Goal: Browse casually: Explore the website without a specific task or goal

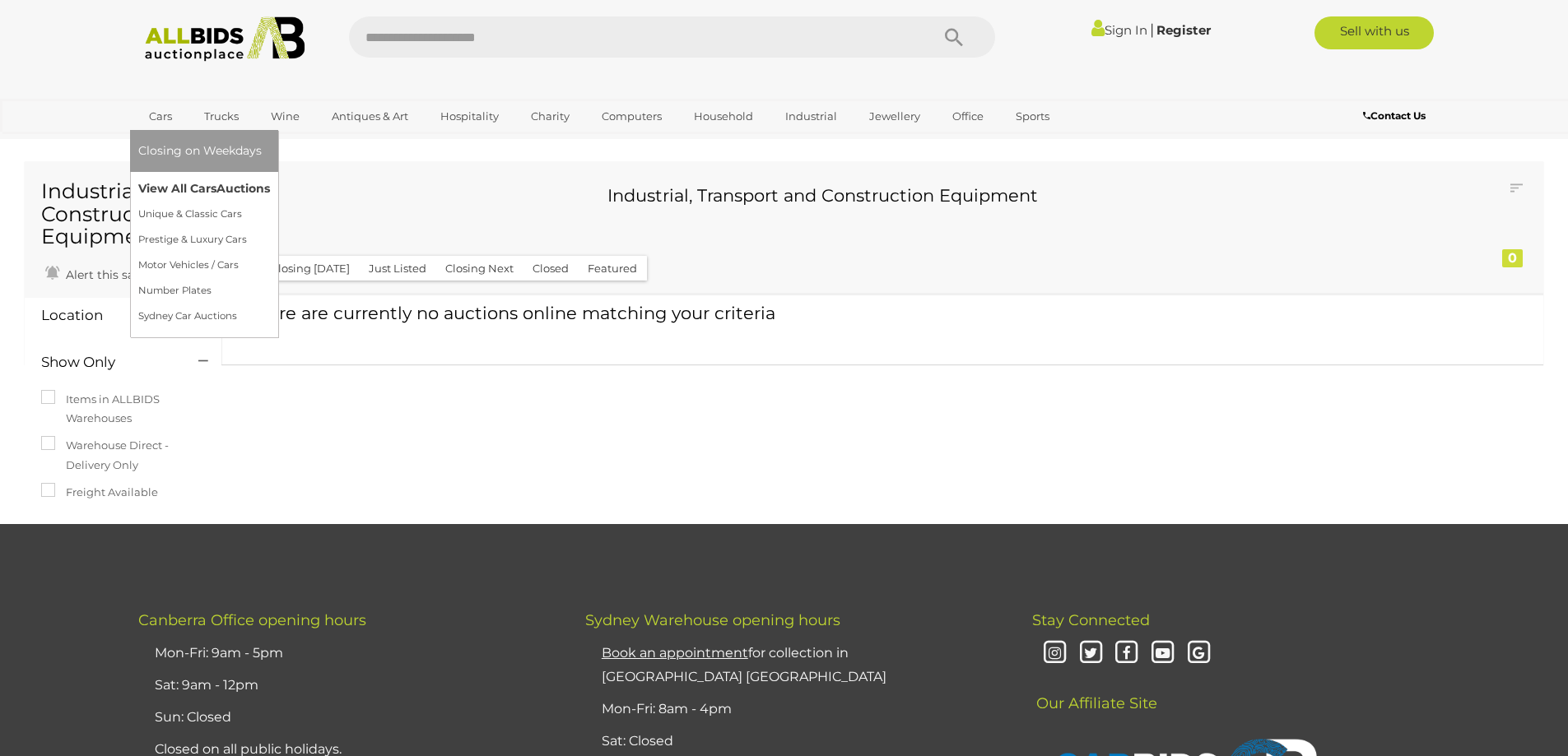
click at [160, 183] on link "View All Cars Auctions" at bounding box center [204, 189] width 131 height 26
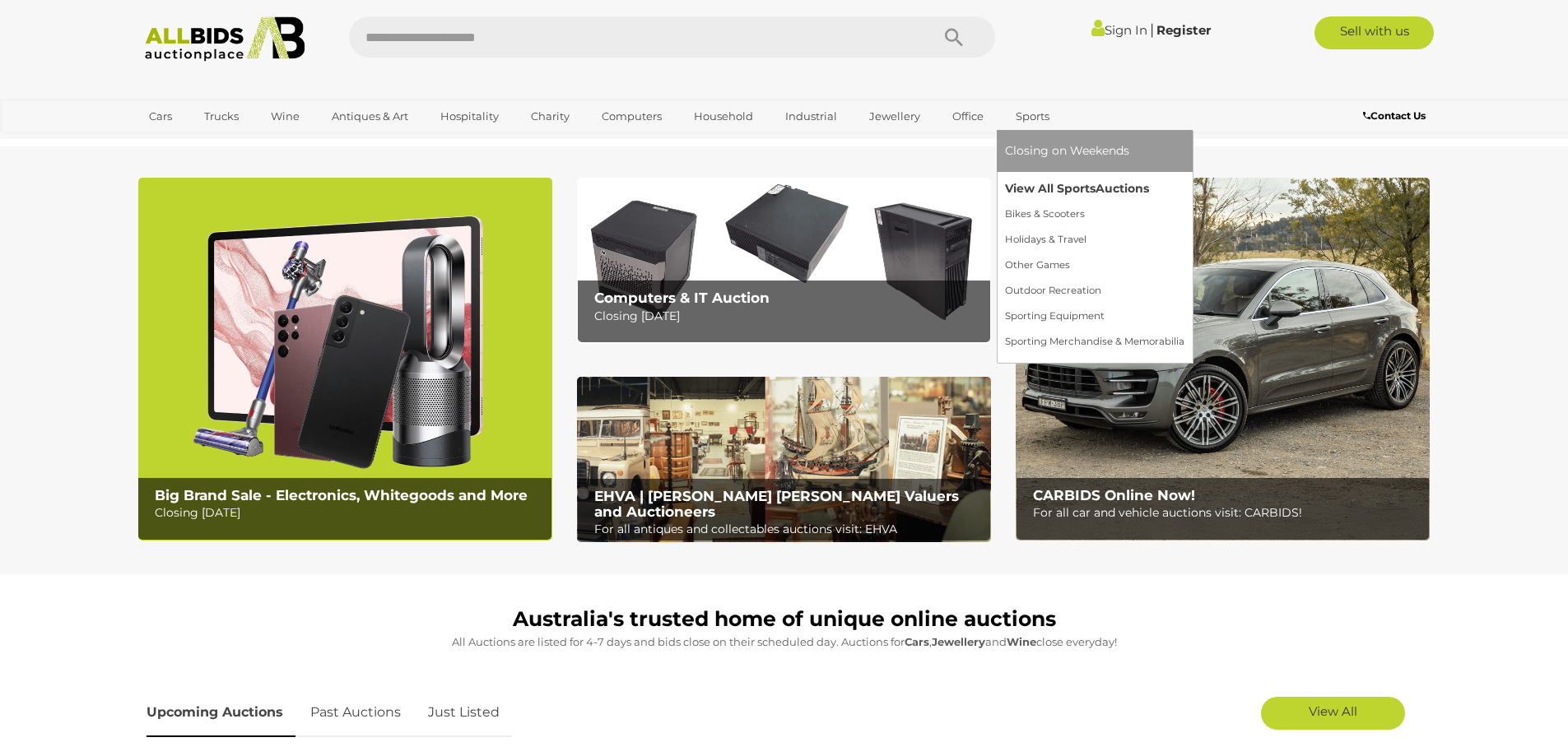
click at [1034, 187] on link "View All Sports Auctions" at bounding box center [1095, 189] width 179 height 26
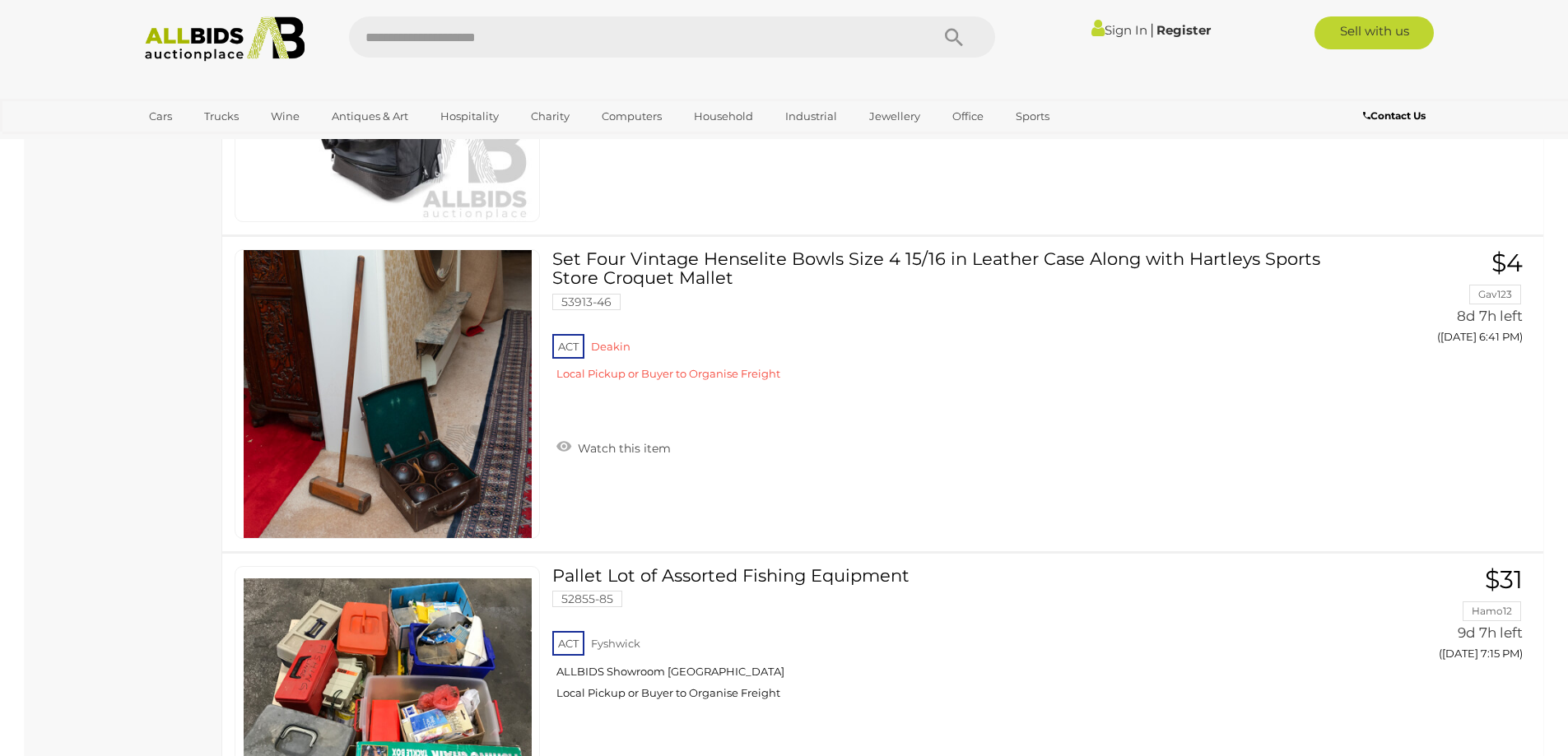
scroll to position [10123, 0]
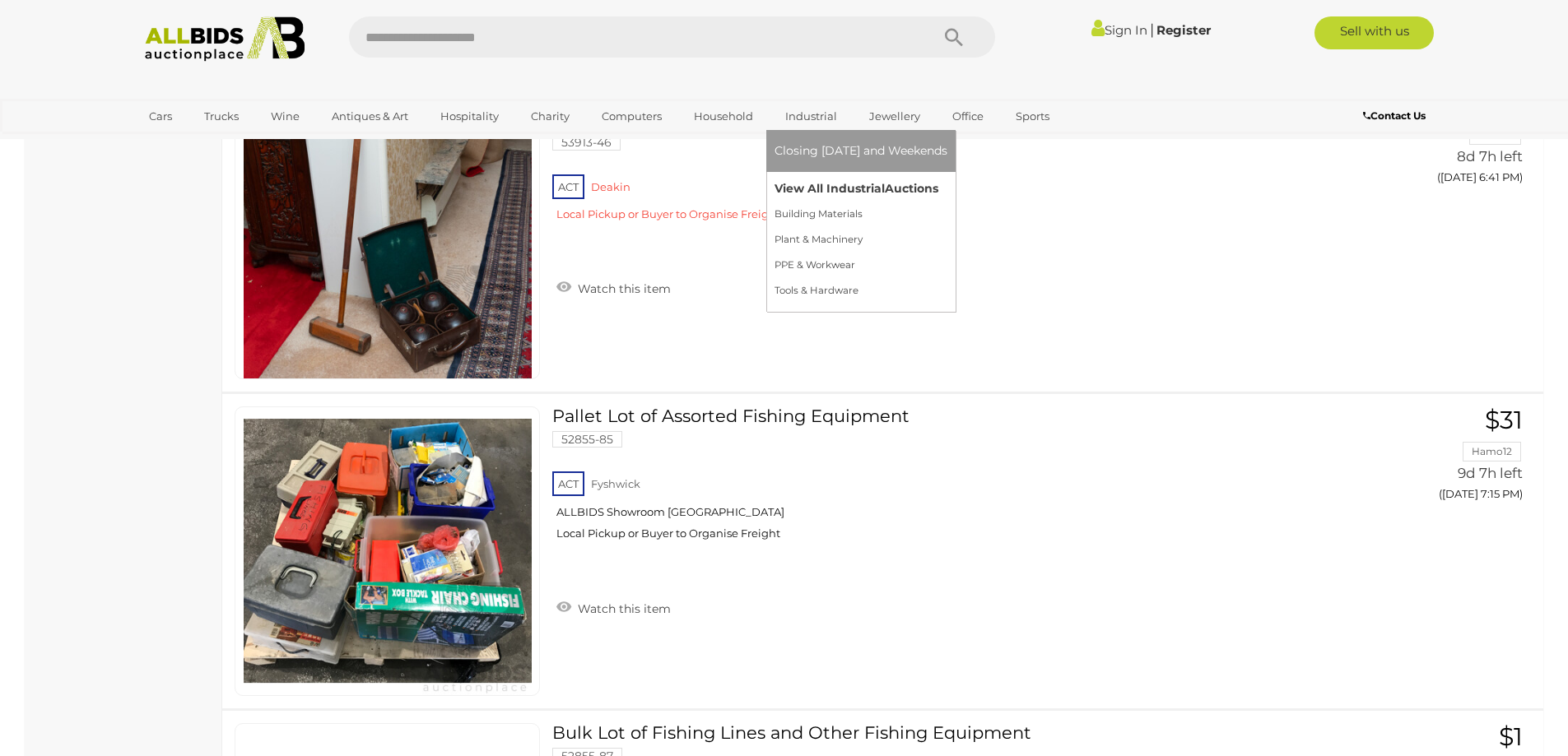
click at [821, 182] on link "View All Industrial Auctions" at bounding box center [861, 189] width 173 height 26
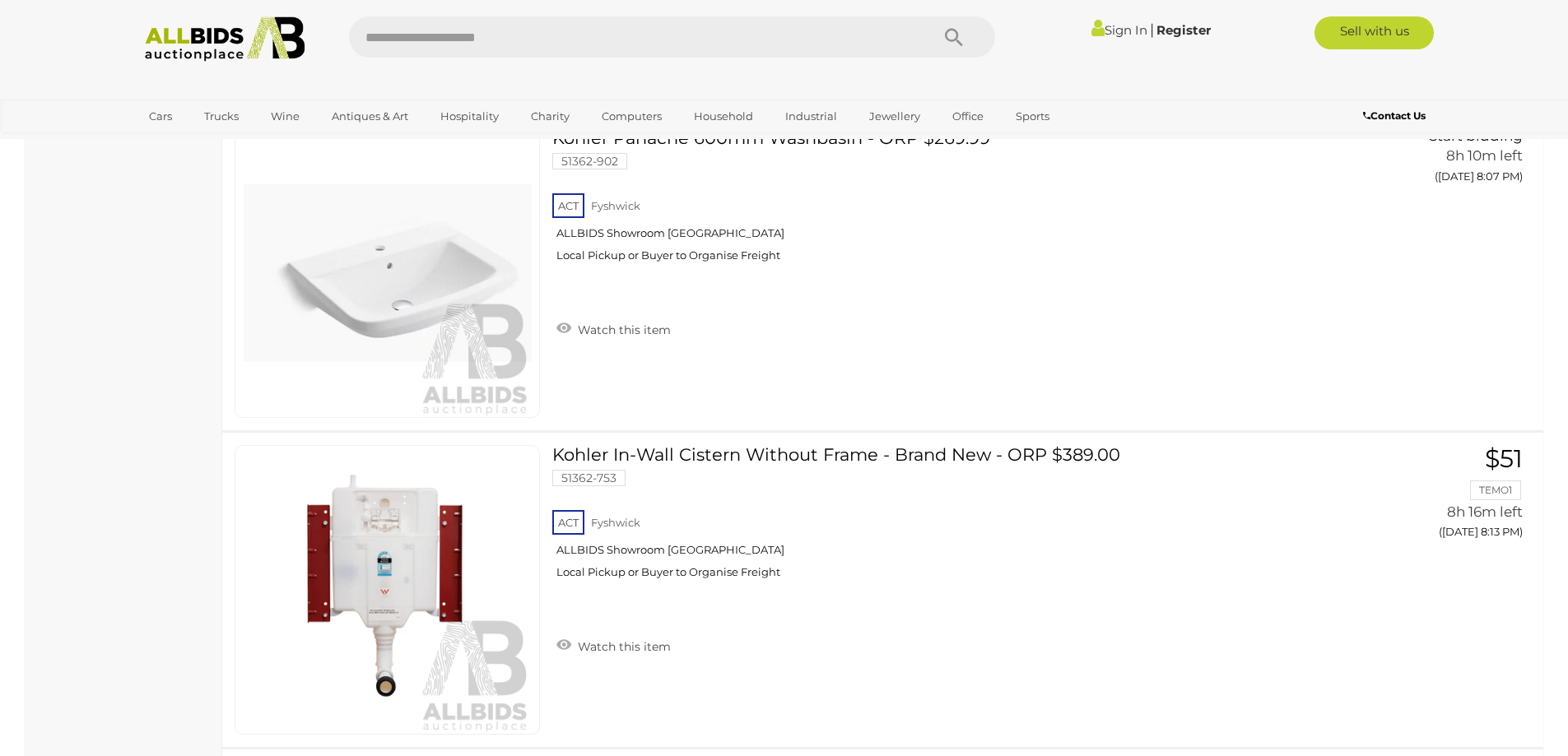
scroll to position [9451, 0]
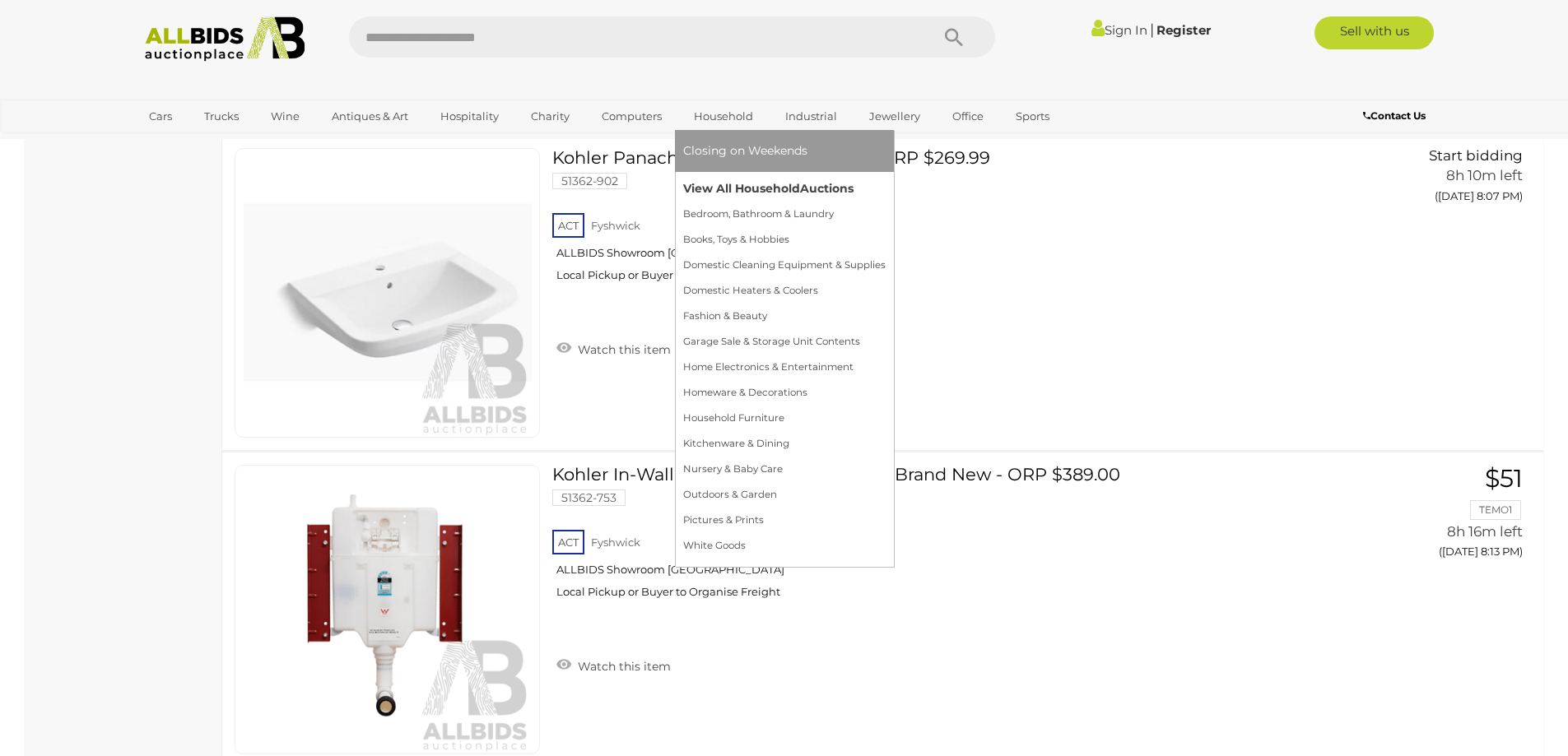
click at [739, 183] on link "View All Household Auctions" at bounding box center [784, 189] width 202 height 26
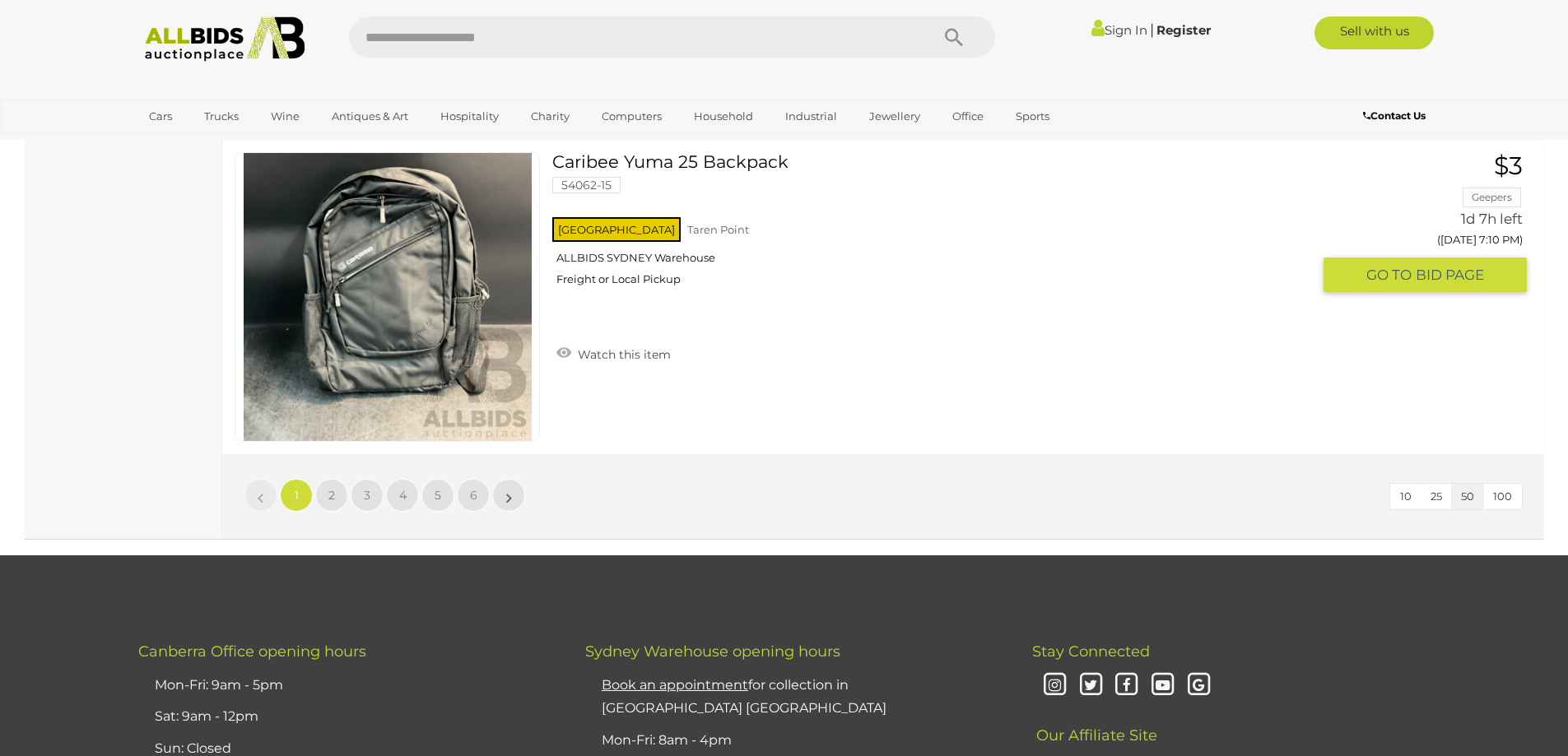
scroll to position [15966, 0]
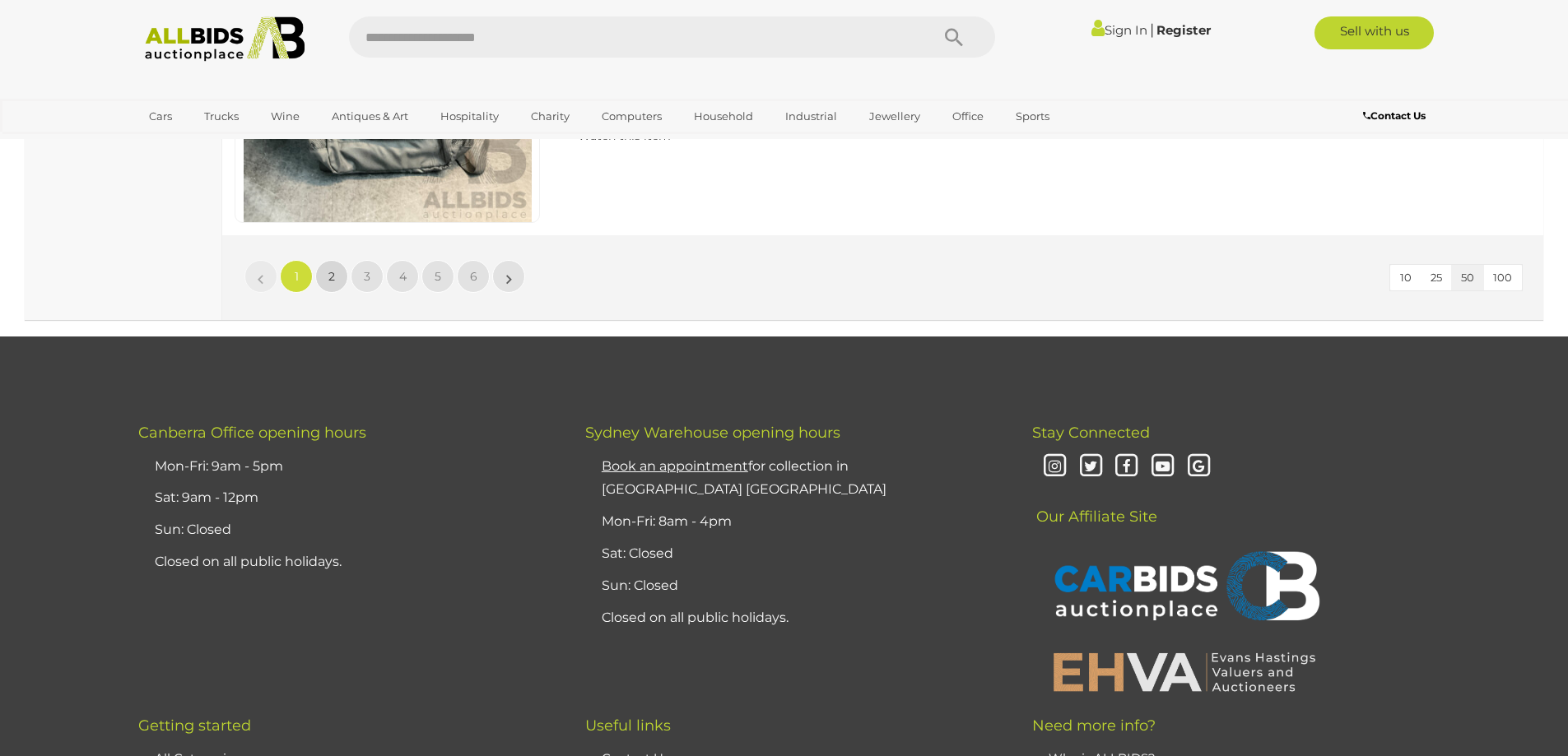
click at [335, 280] on link "2" at bounding box center [331, 276] width 33 height 33
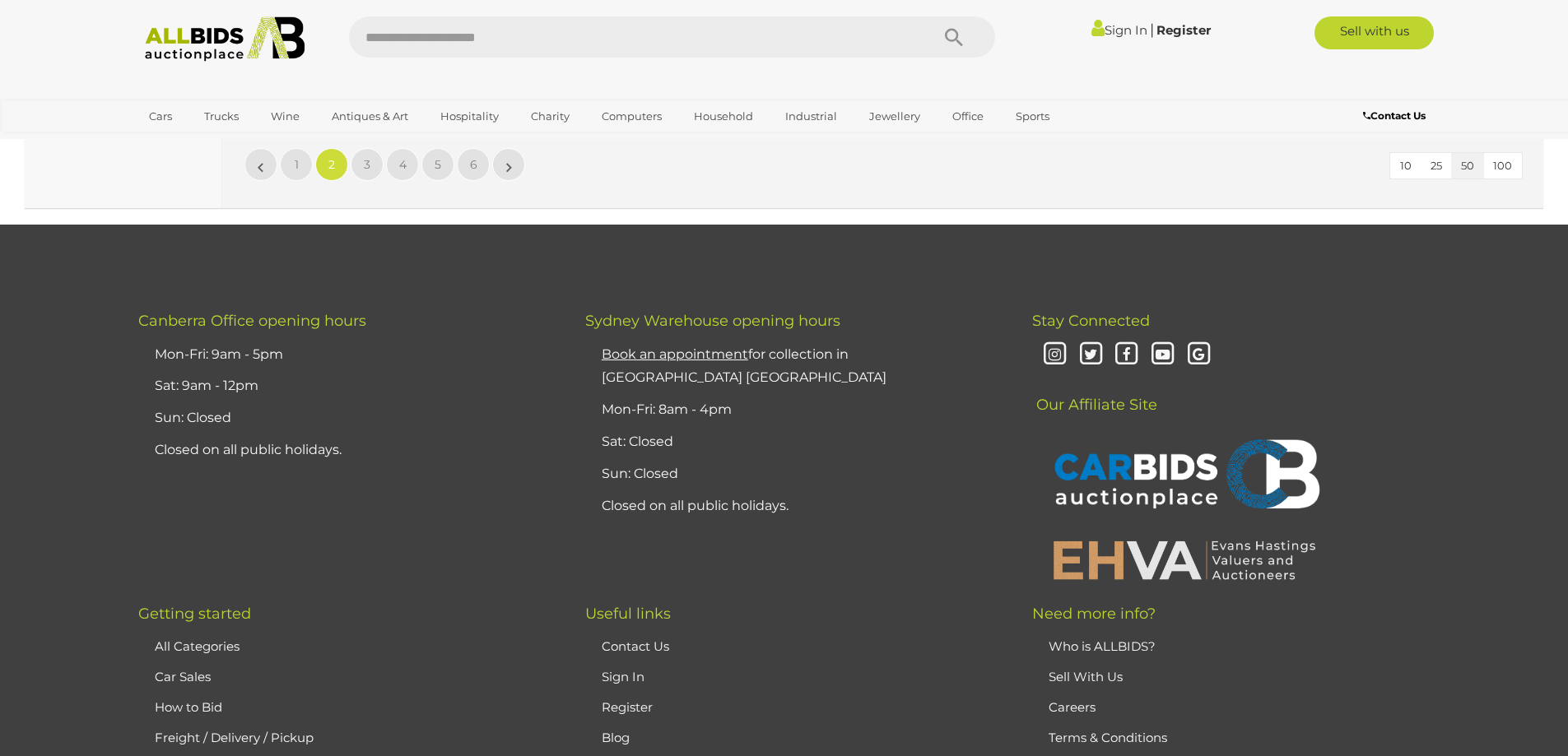
scroll to position [15914, 0]
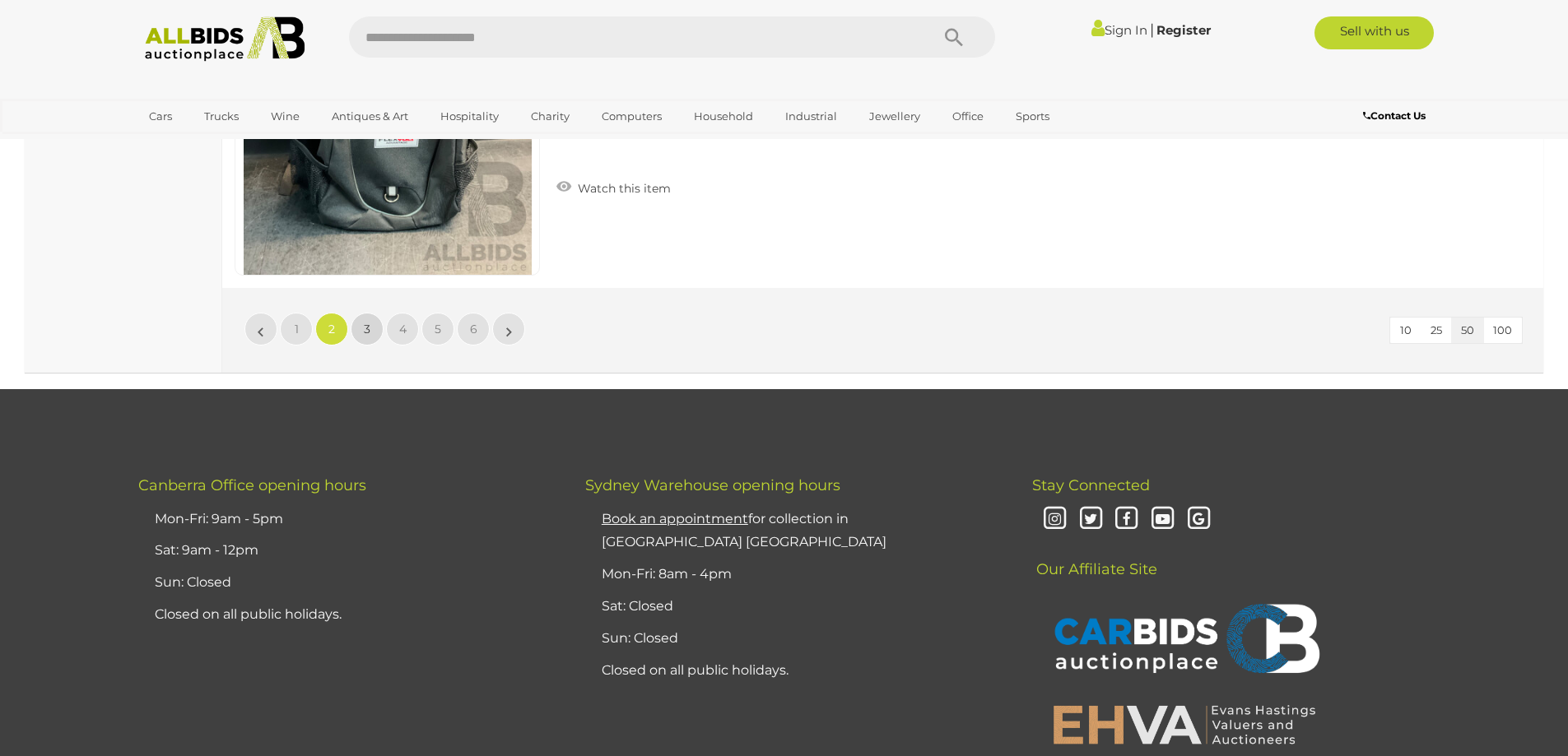
click at [360, 327] on link "3" at bounding box center [367, 329] width 33 height 33
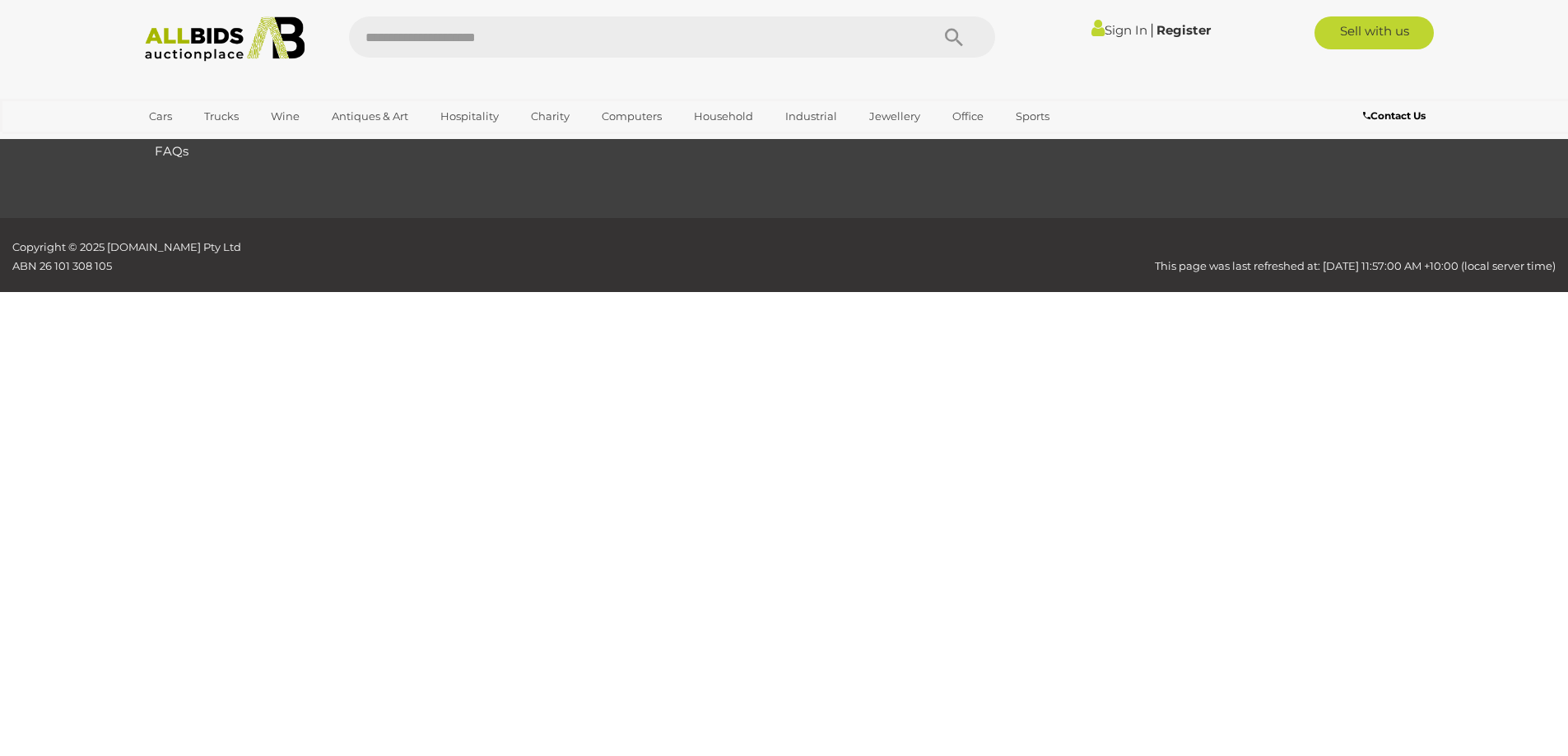
scroll to position [195, 0]
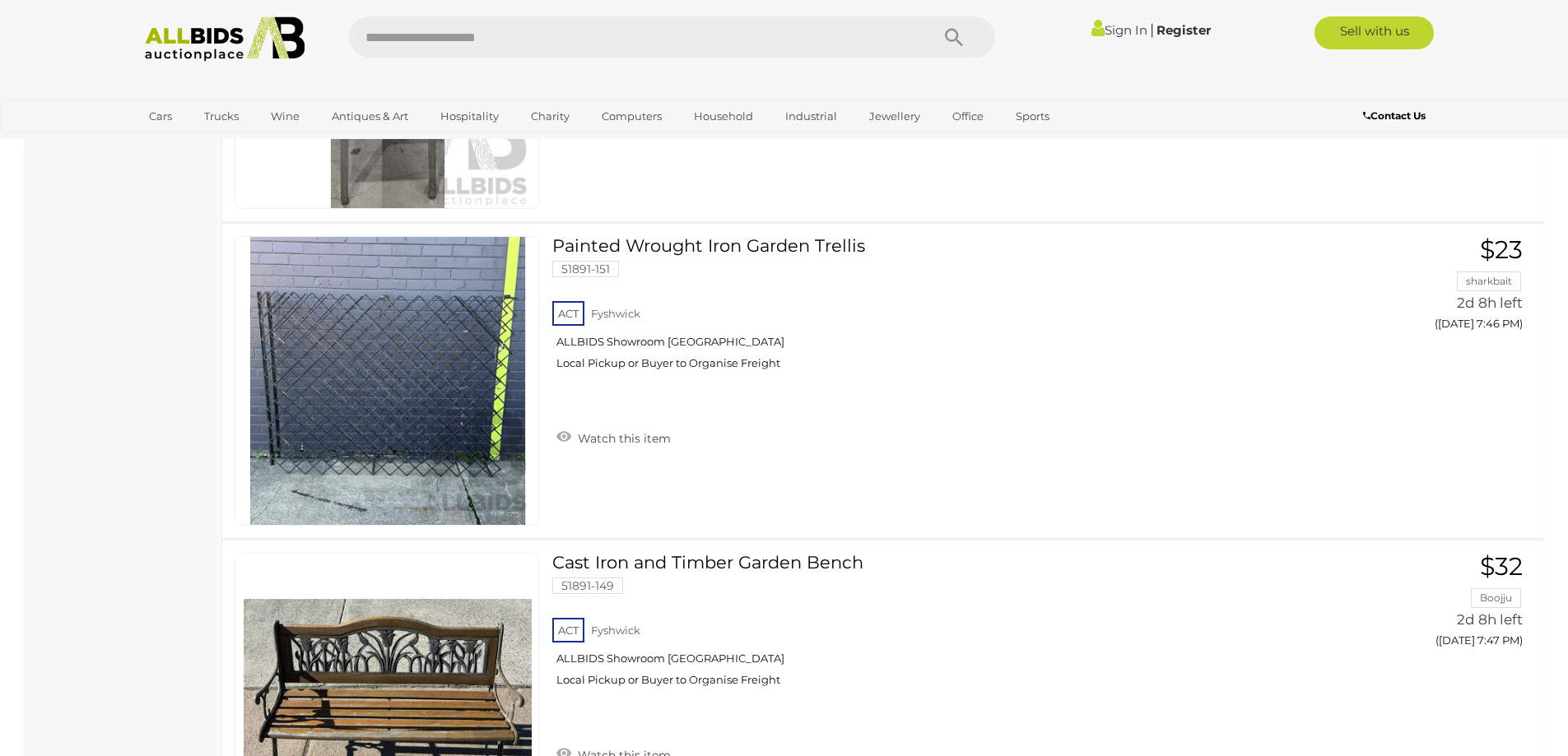
scroll to position [10555, 0]
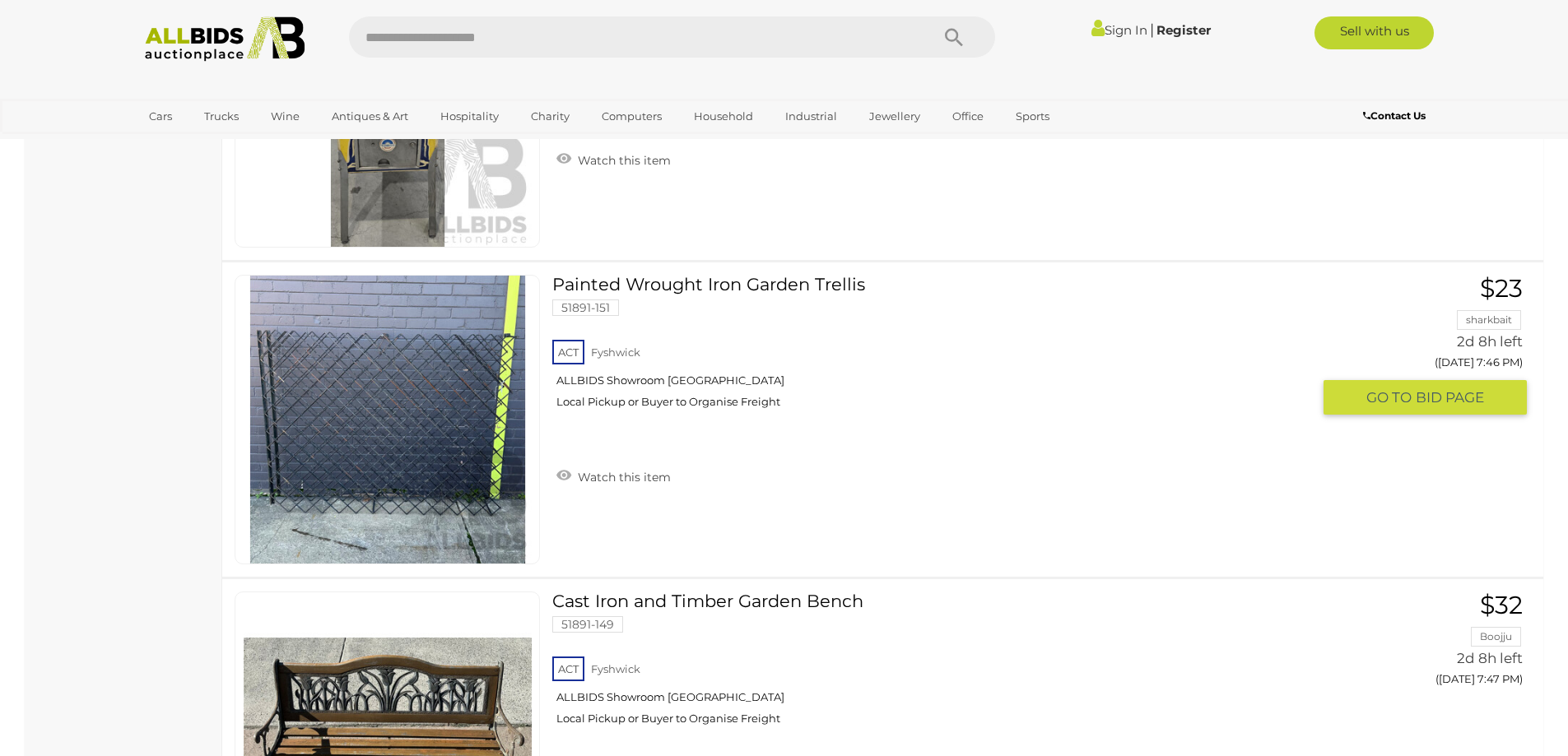
click at [701, 282] on link "Painted Wrought Iron Garden Trellis 51891-151 ACT Fyshwick ALLBIDS Showroom Fys…" at bounding box center [938, 348] width 746 height 147
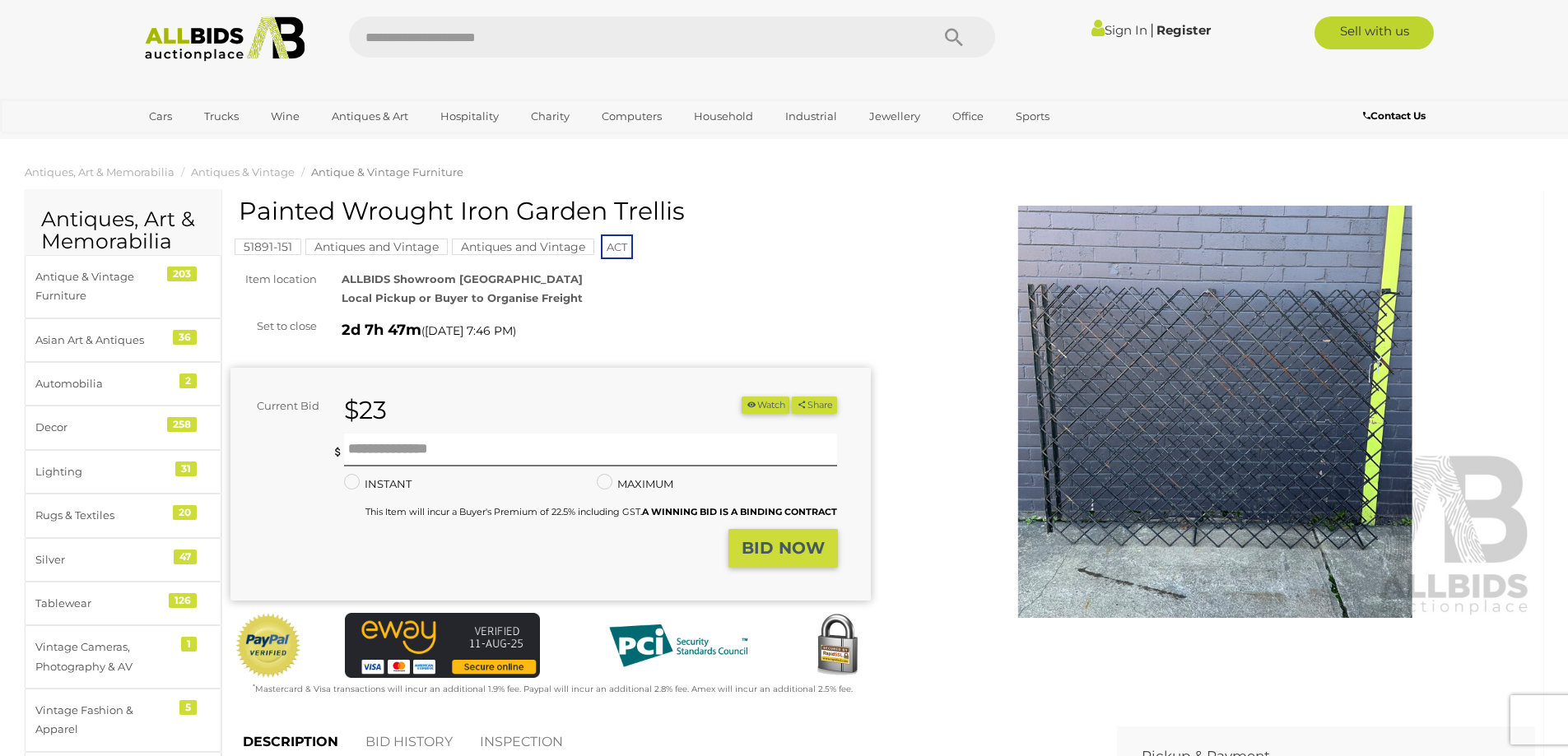
click at [1151, 427] on img at bounding box center [1215, 411] width 640 height 412
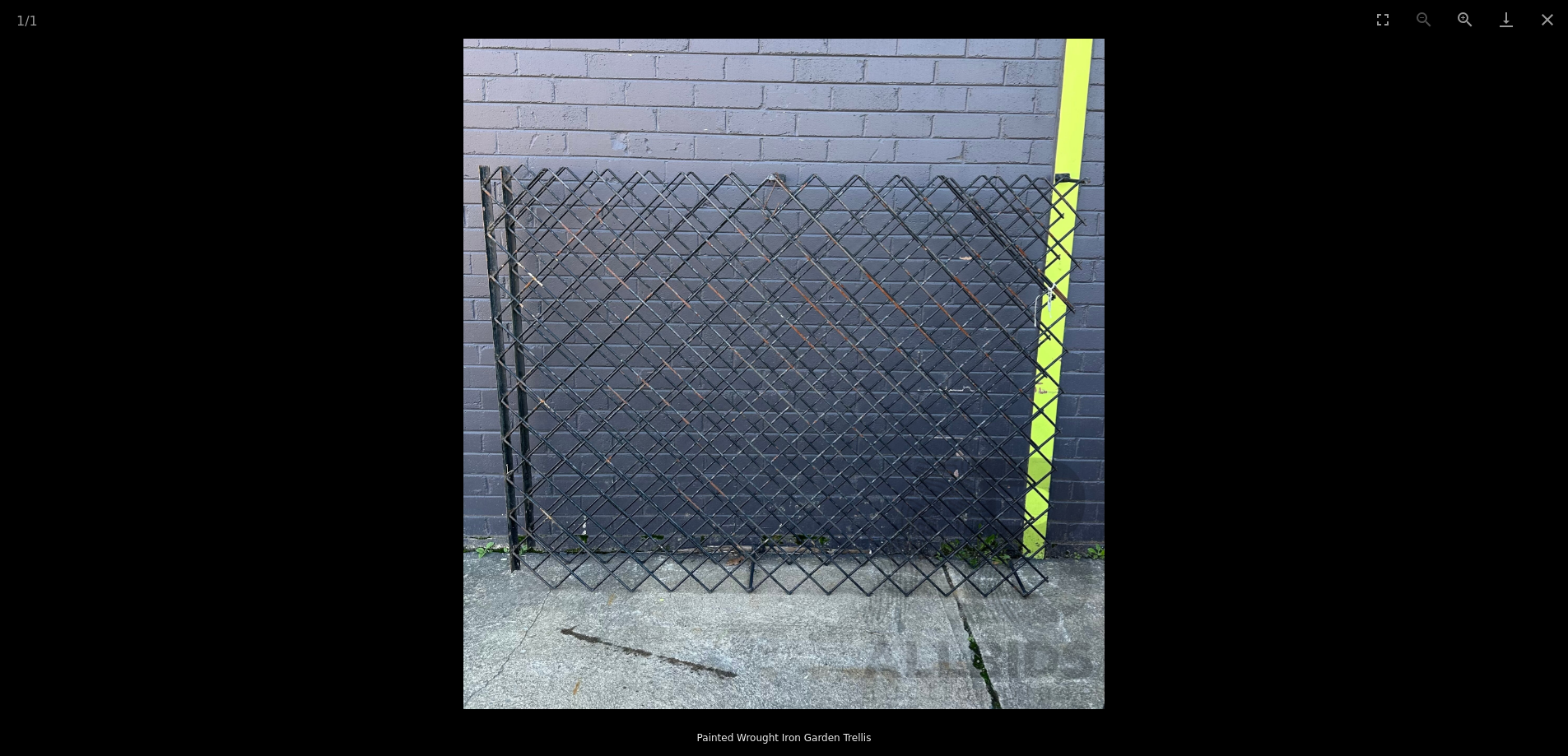
click at [967, 433] on img at bounding box center [784, 374] width 641 height 671
click at [1541, 21] on button "Close gallery" at bounding box center [1548, 19] width 41 height 38
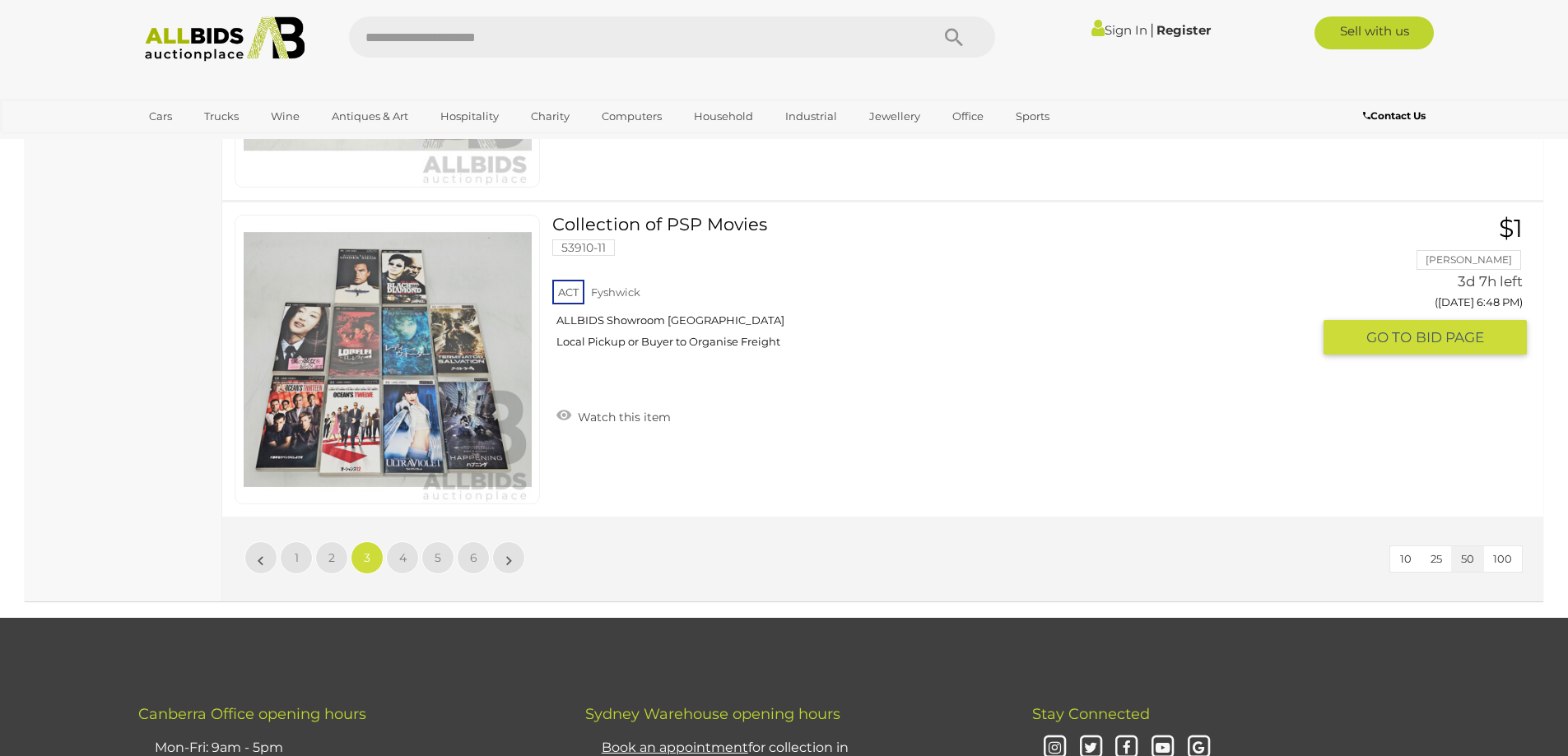
scroll to position [15834, 0]
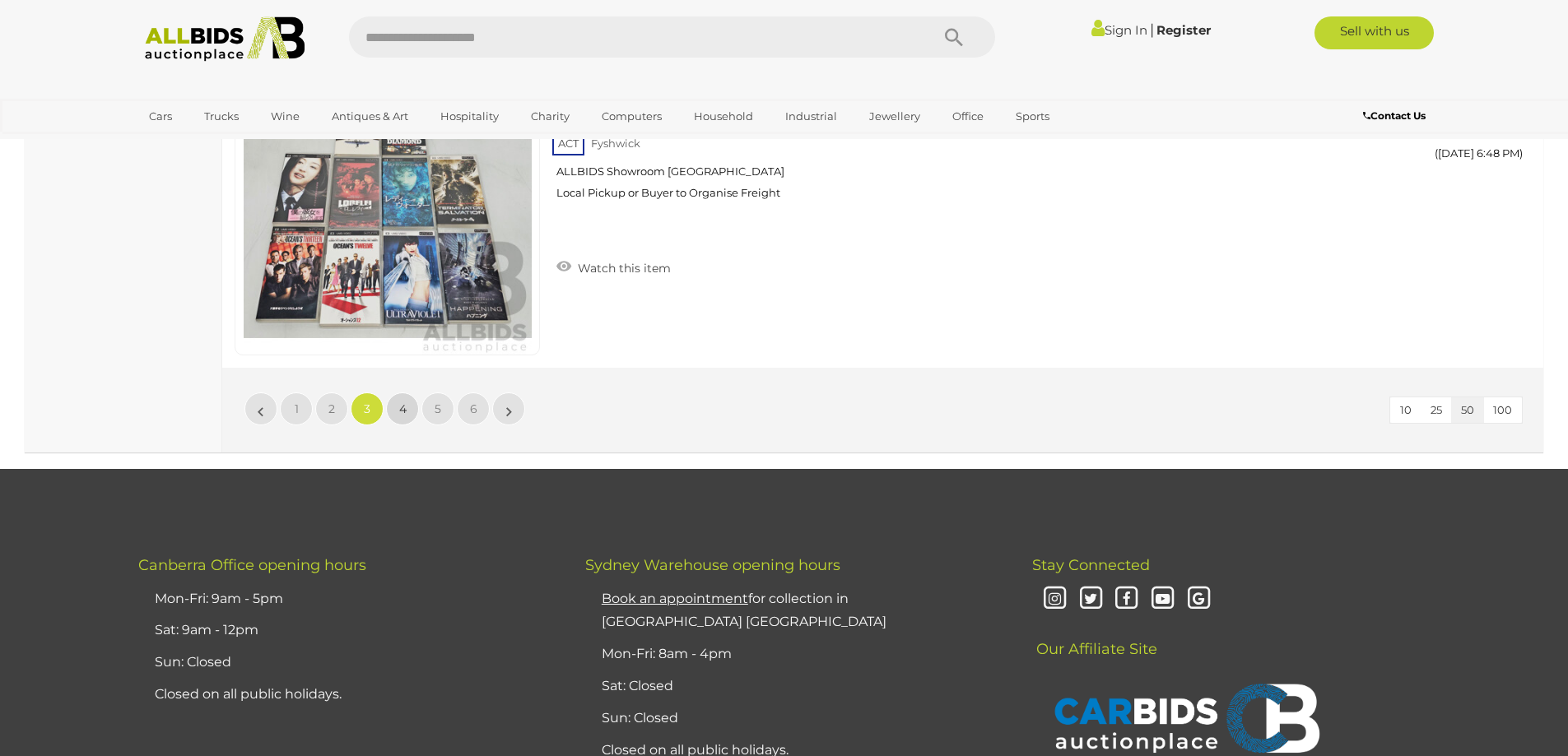
click at [408, 408] on link "4" at bounding box center [402, 409] width 33 height 33
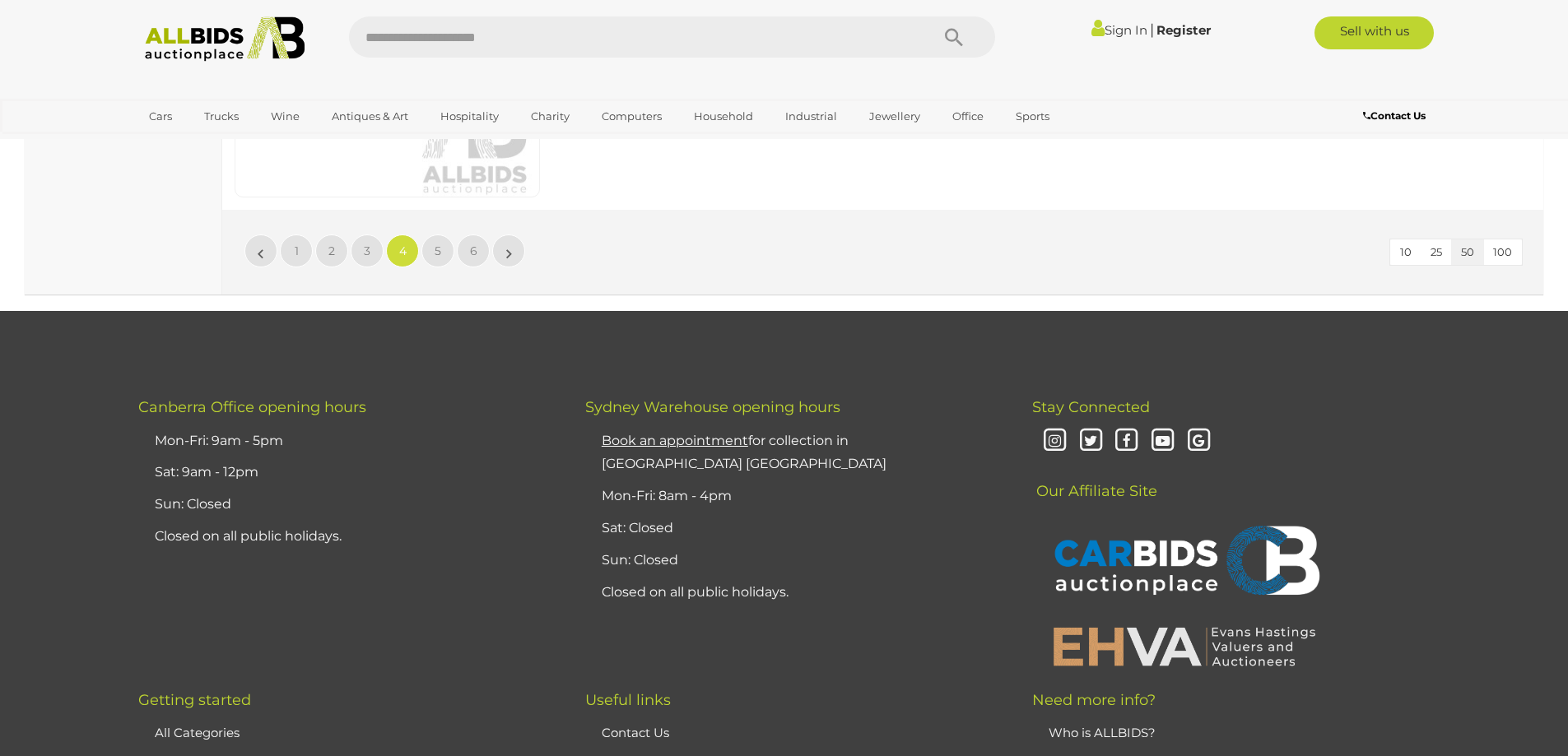
scroll to position [15996, 0]
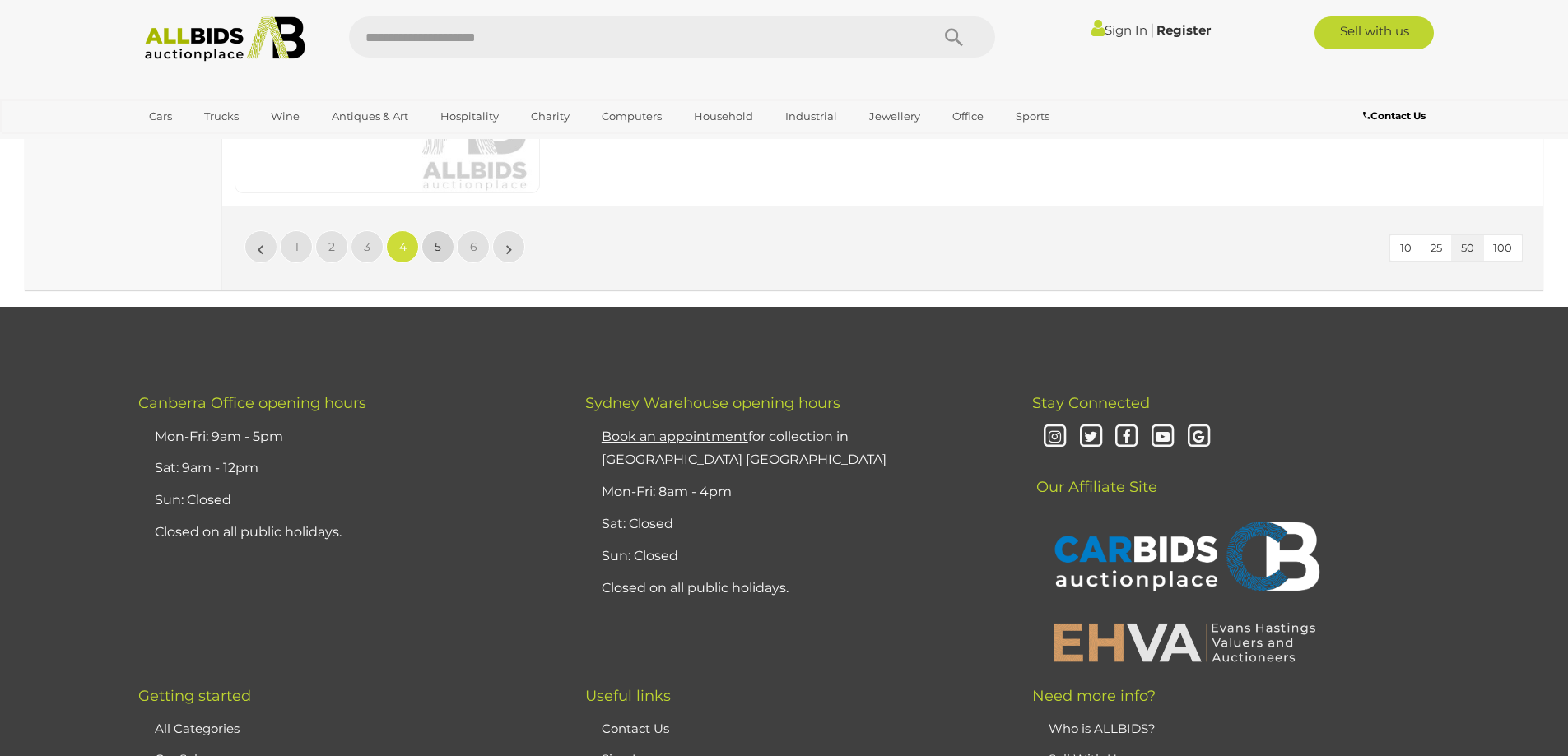
click at [438, 247] on span "5" at bounding box center [438, 247] width 7 height 15
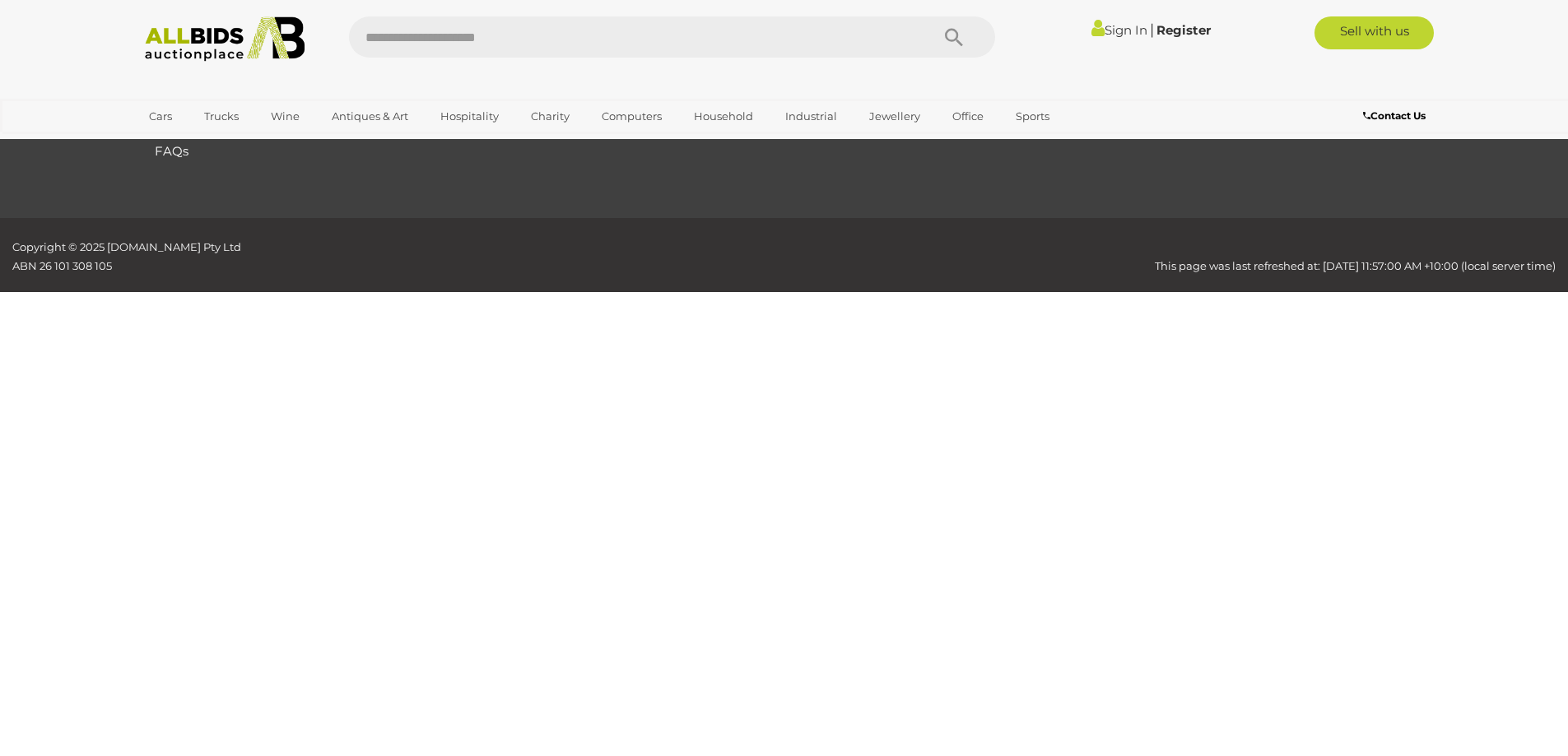
scroll to position [195, 0]
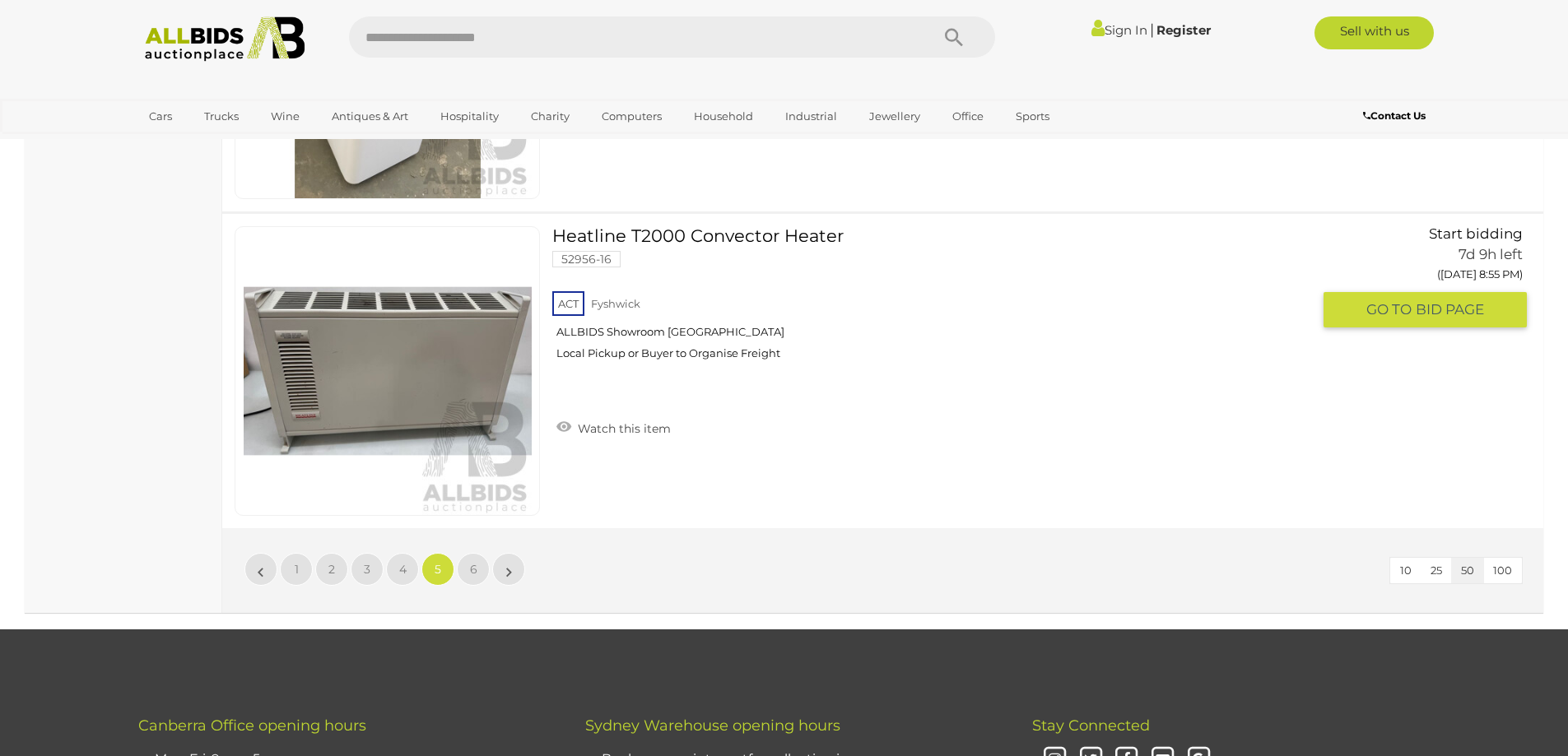
scroll to position [15667, 0]
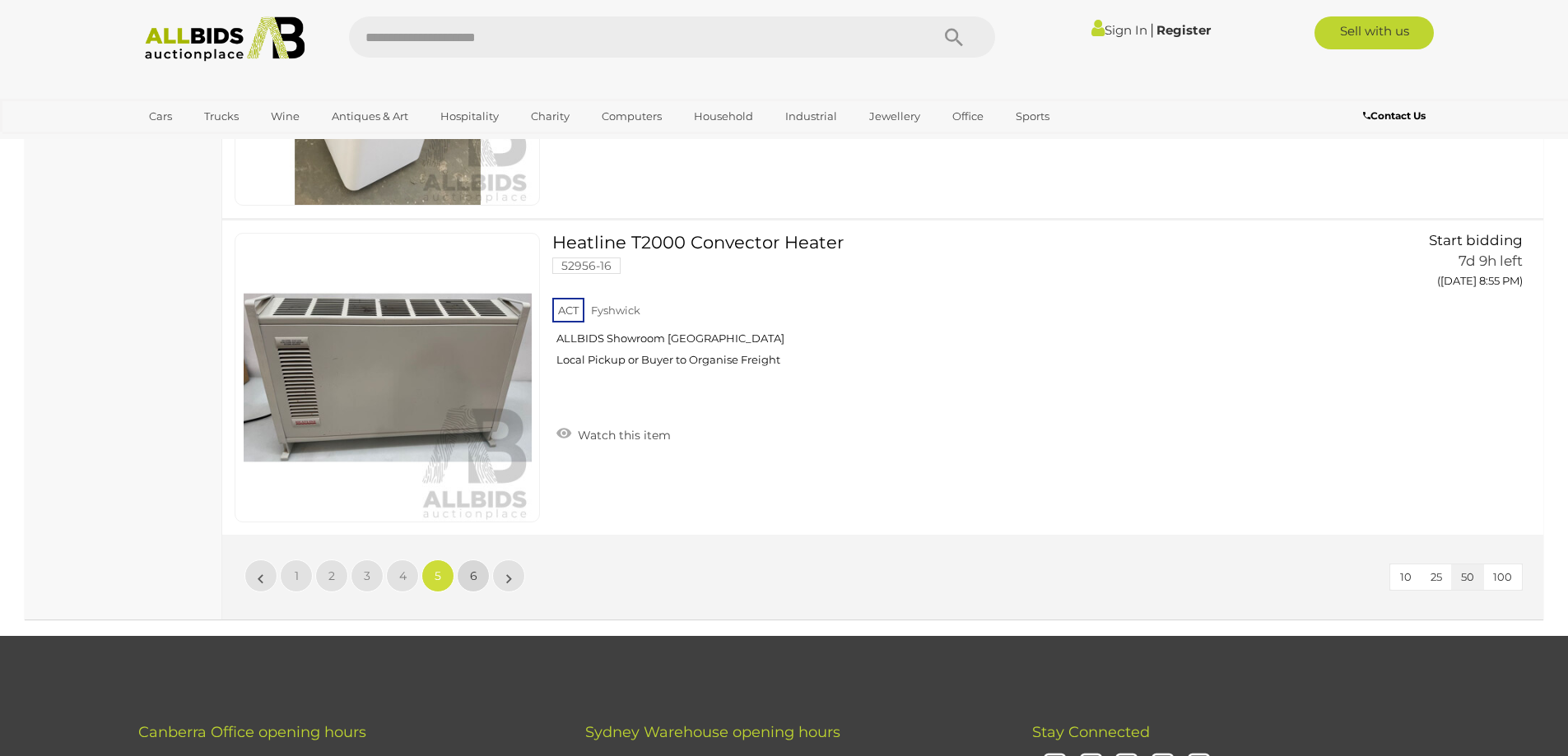
click at [475, 579] on link "6" at bounding box center [473, 576] width 33 height 33
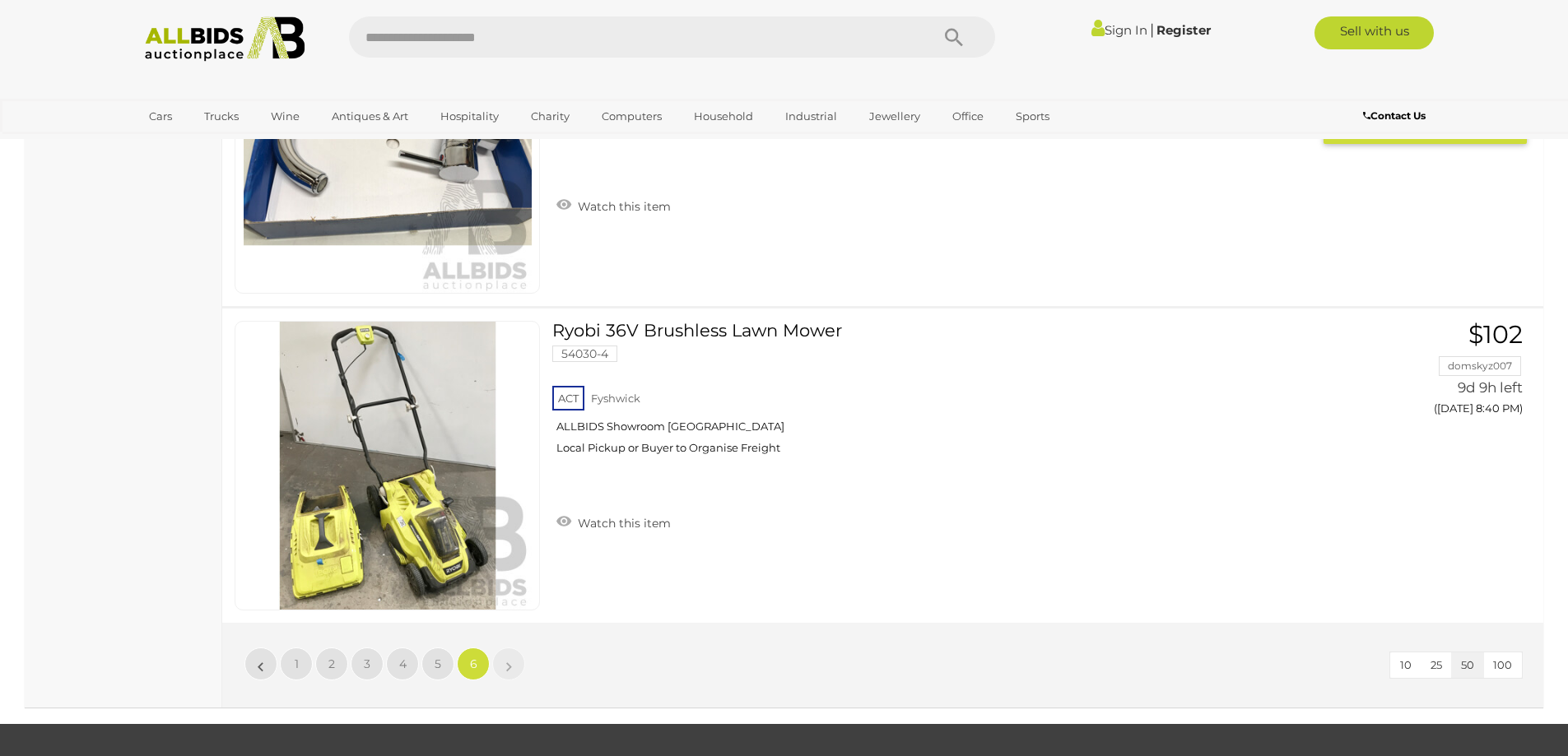
scroll to position [3980, 0]
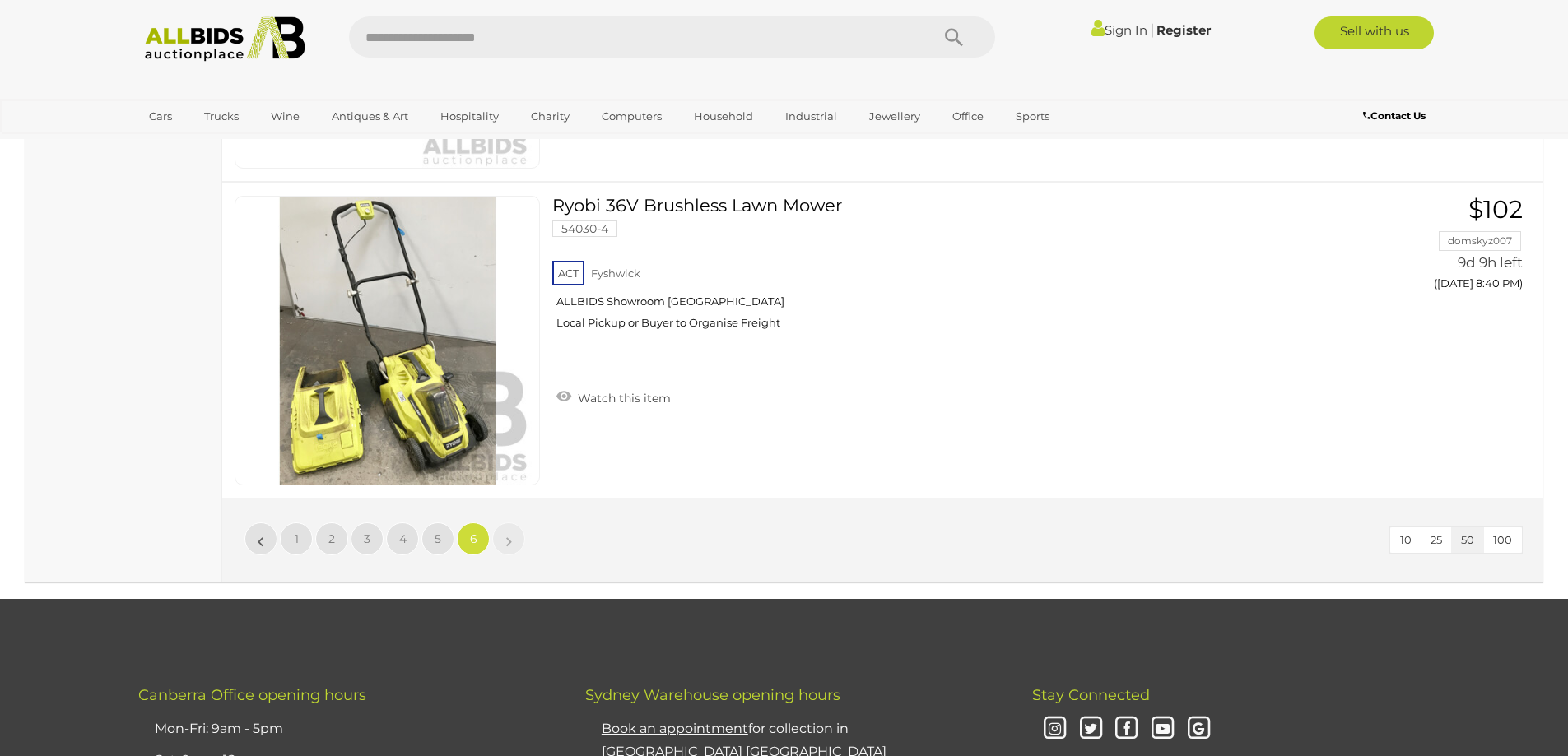
click at [510, 544] on li "»" at bounding box center [510, 538] width 32 height 33
click at [505, 544] on link "»" at bounding box center [509, 538] width 33 height 33
